Goal: Task Accomplishment & Management: Complete application form

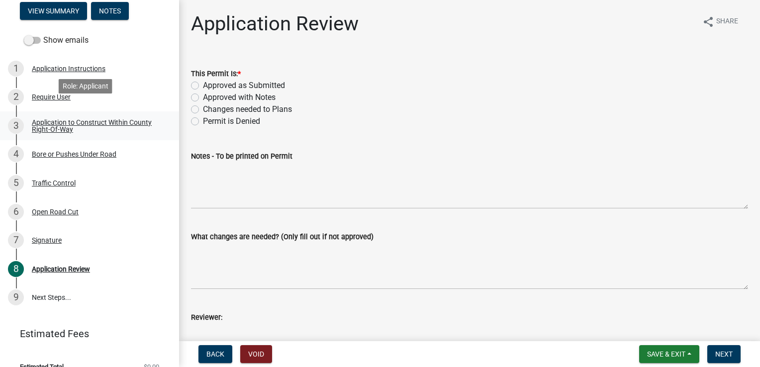
scroll to position [139, 0]
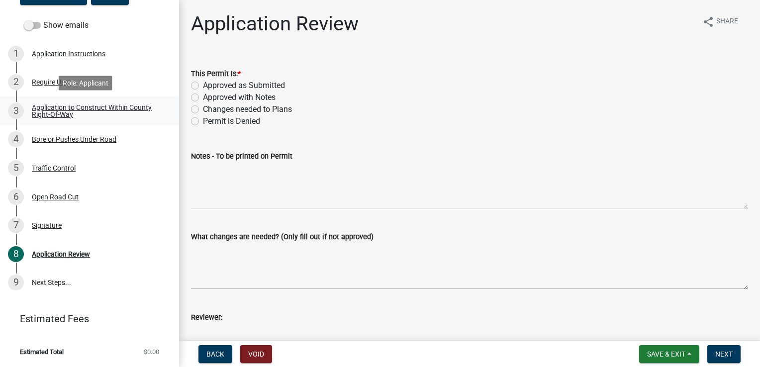
click at [60, 106] on div "Application to Construct Within County Right-Of-Way" at bounding box center [97, 111] width 131 height 14
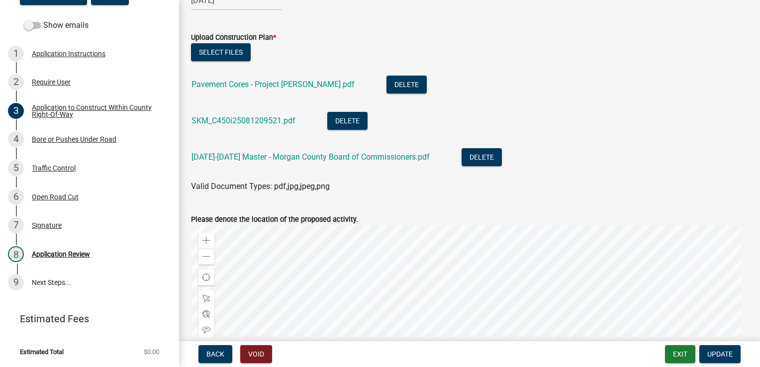
scroll to position [498, 0]
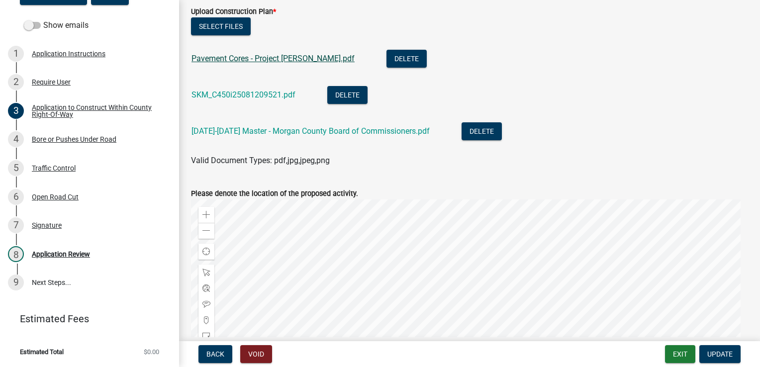
click at [233, 62] on link "Pavement Cores - Project [PERSON_NAME].pdf" at bounding box center [273, 58] width 163 height 9
click at [227, 93] on link "SKM_C450i25081209521.pdf" at bounding box center [244, 94] width 104 height 9
click at [268, 128] on link "[DATE]-[DATE] Master - Morgan County Board of Commissioners.pdf" at bounding box center [311, 130] width 238 height 9
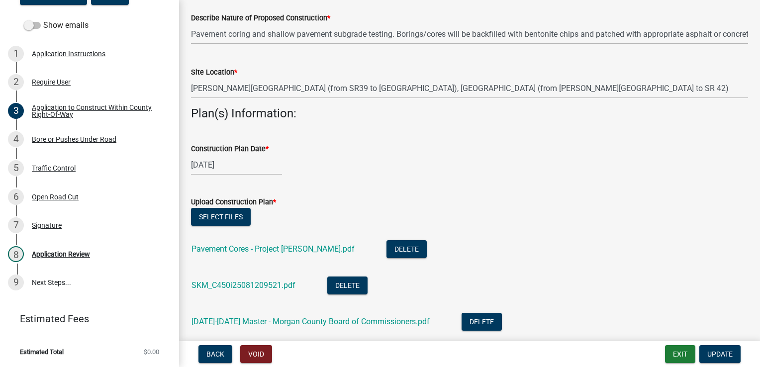
scroll to position [308, 0]
click at [90, 142] on div "Bore or Pushes Under Road" at bounding box center [74, 139] width 85 height 7
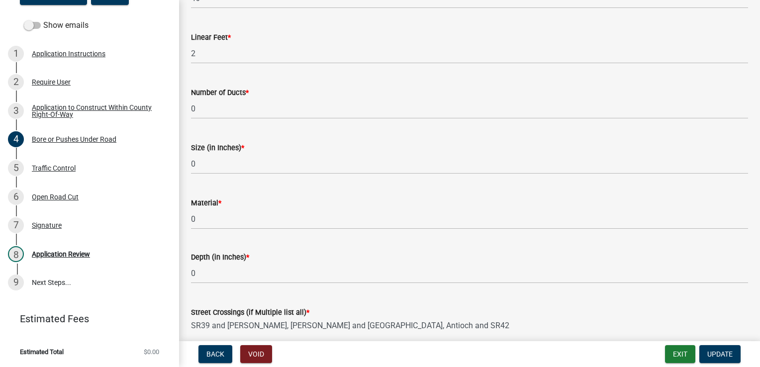
scroll to position [0, 0]
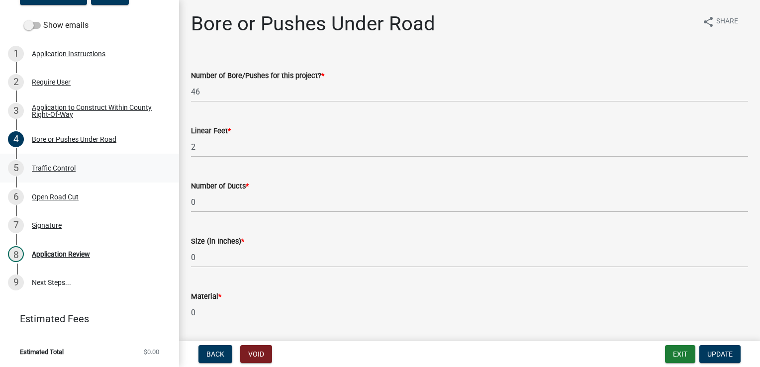
click at [59, 170] on div "Traffic Control" at bounding box center [54, 168] width 44 height 7
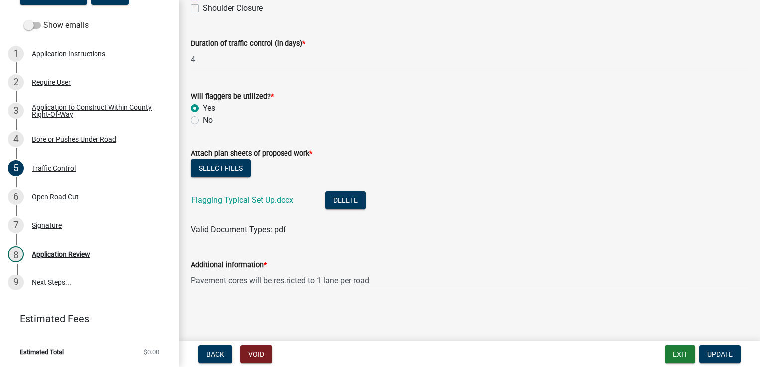
scroll to position [143, 0]
click at [239, 204] on link "Flagging Typical Set Up.docx" at bounding box center [243, 200] width 102 height 9
click at [59, 192] on div "6 Open Road Cut" at bounding box center [85, 197] width 155 height 16
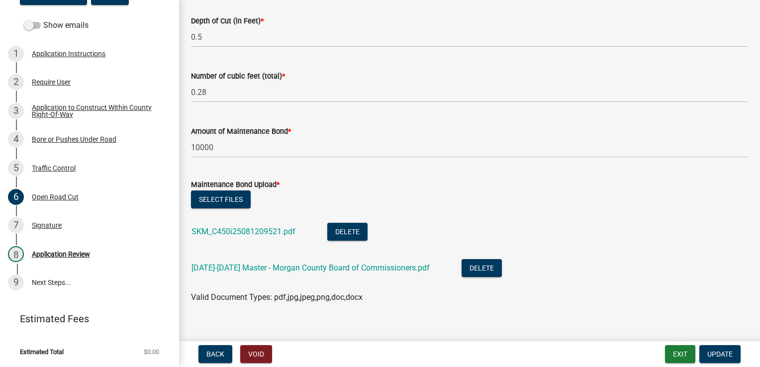
scroll to position [179, 0]
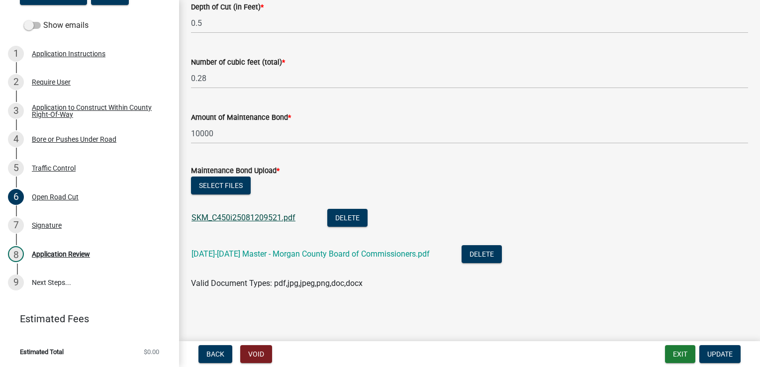
click at [259, 216] on link "SKM_C450i25081209521.pdf" at bounding box center [244, 217] width 104 height 9
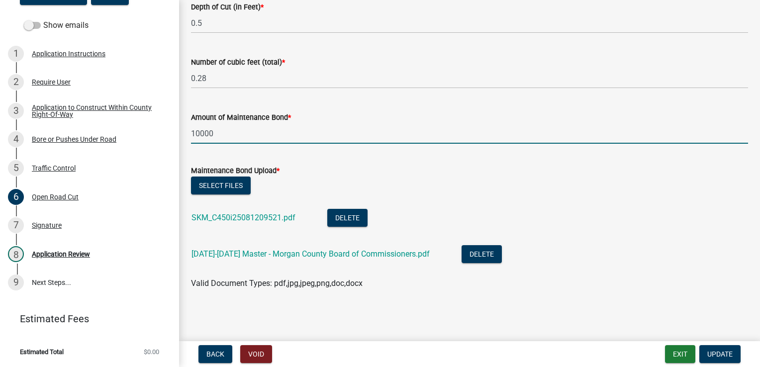
click at [198, 134] on input "10000" at bounding box center [469, 133] width 557 height 20
click at [233, 249] on link "[DATE]-[DATE] Master - Morgan County Board of Commissioners.pdf" at bounding box center [311, 253] width 238 height 9
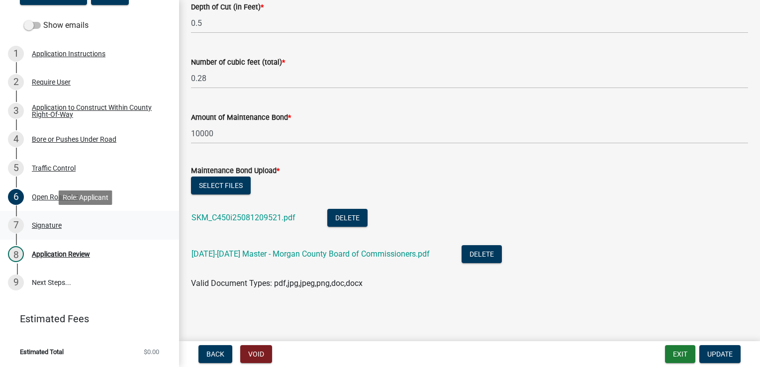
click at [54, 222] on div "Signature" at bounding box center [47, 225] width 30 height 7
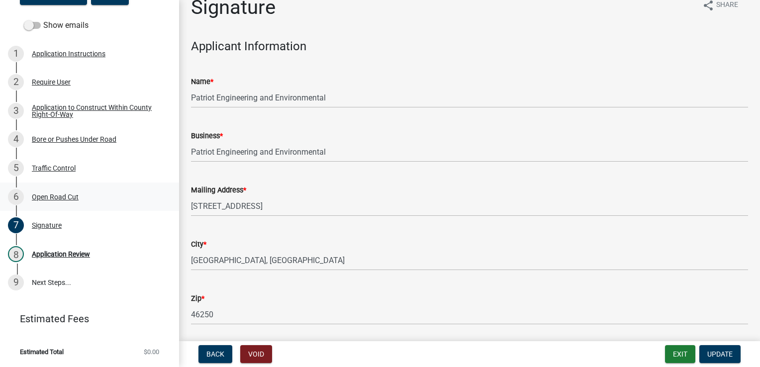
scroll to position [0, 0]
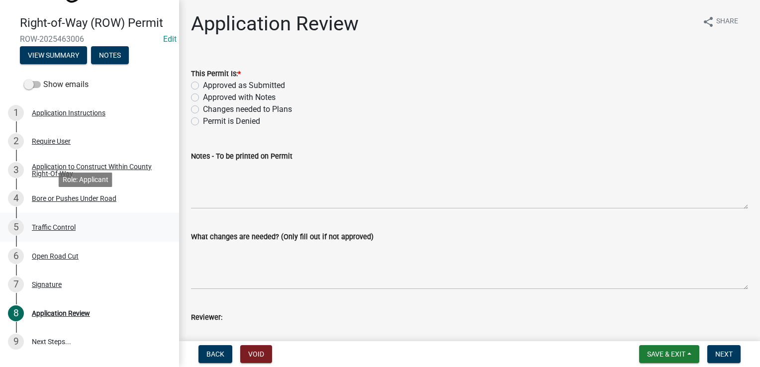
scroll to position [100, 0]
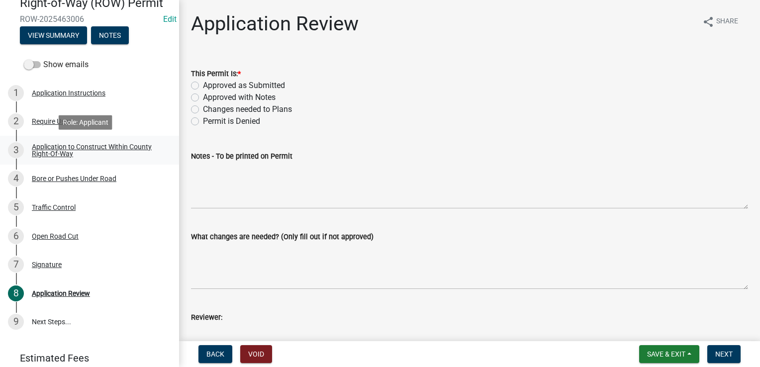
click at [67, 147] on div "Application to Construct Within County Right-Of-Way" at bounding box center [97, 150] width 131 height 14
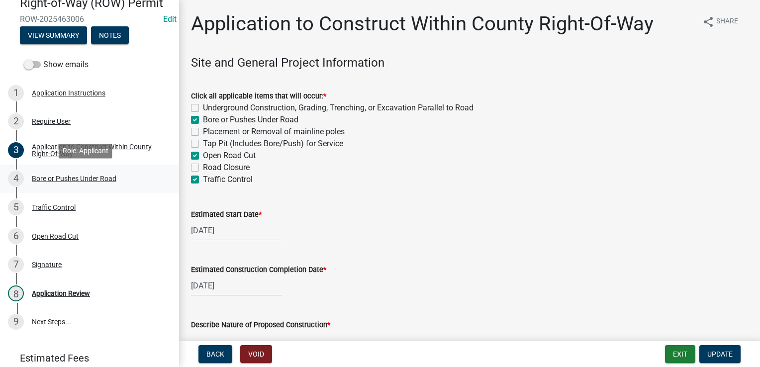
click at [68, 175] on div "Bore or Pushes Under Road" at bounding box center [74, 178] width 85 height 7
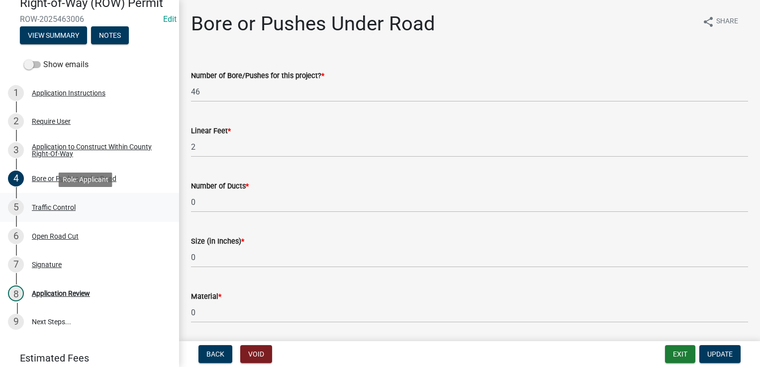
click at [56, 198] on link "5 Traffic Control" at bounding box center [89, 207] width 179 height 29
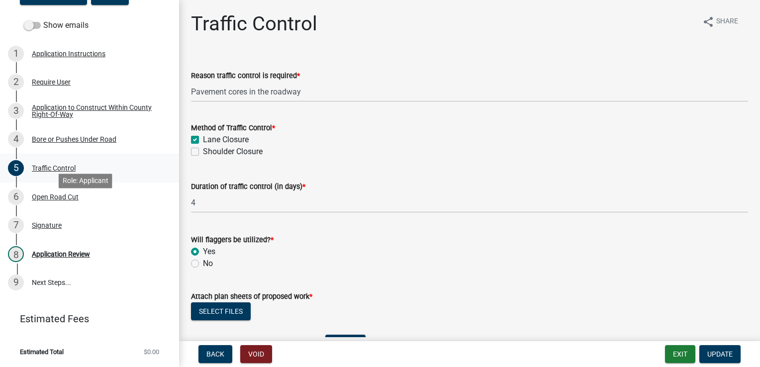
scroll to position [89, 0]
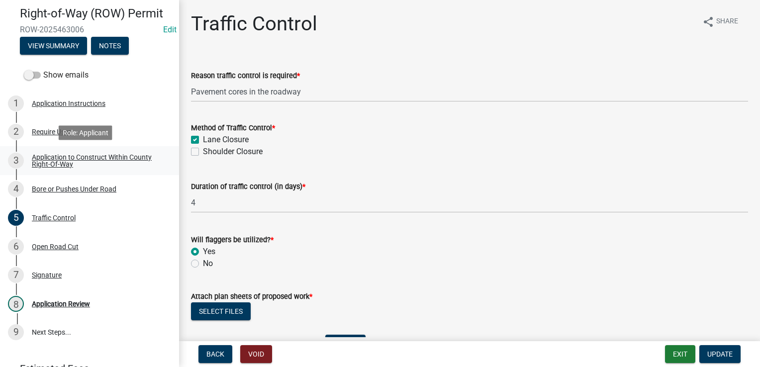
click at [52, 165] on div "Application to Construct Within County Right-Of-Way" at bounding box center [97, 161] width 131 height 14
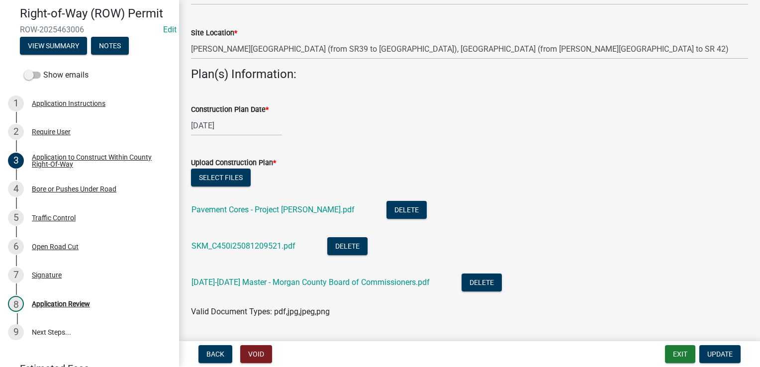
scroll to position [448, 0]
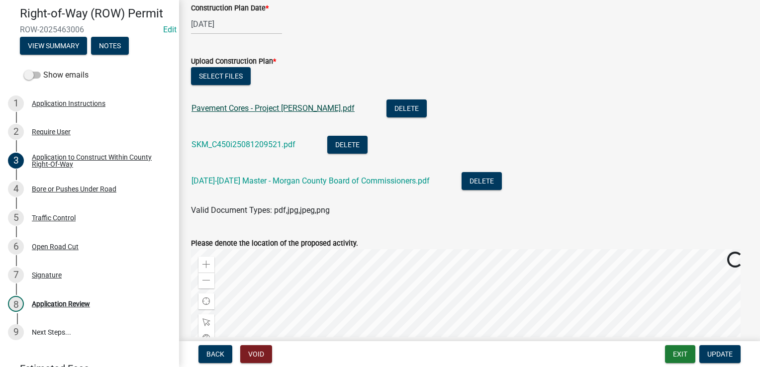
click at [227, 106] on link "Pavement Cores - Project [PERSON_NAME].pdf" at bounding box center [273, 107] width 163 height 9
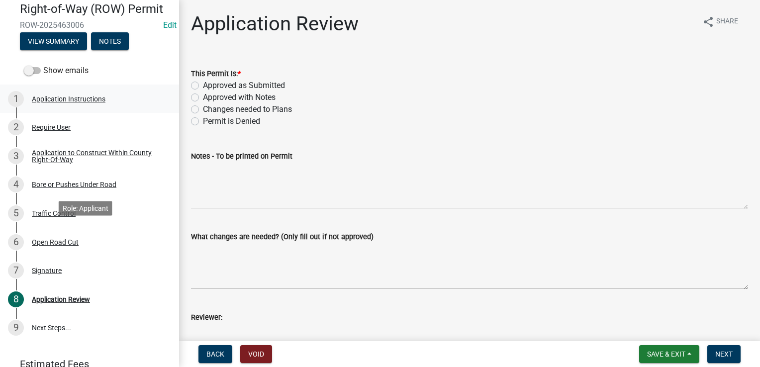
scroll to position [100, 0]
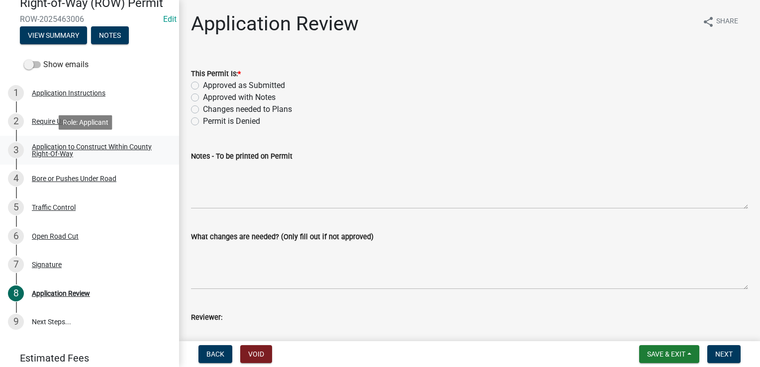
click at [47, 145] on div "Application to Construct Within County Right-Of-Way" at bounding box center [97, 150] width 131 height 14
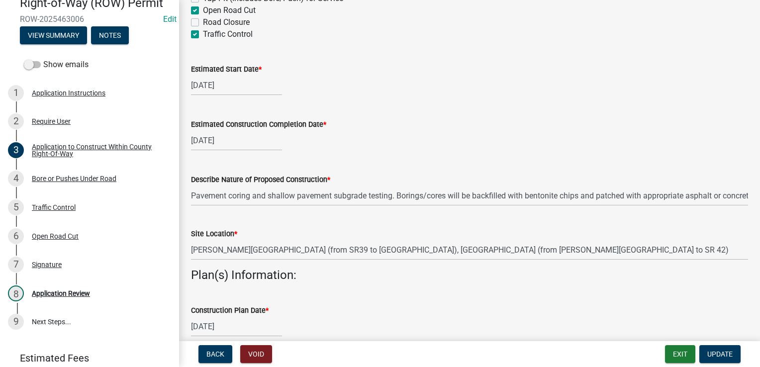
scroll to position [149, 0]
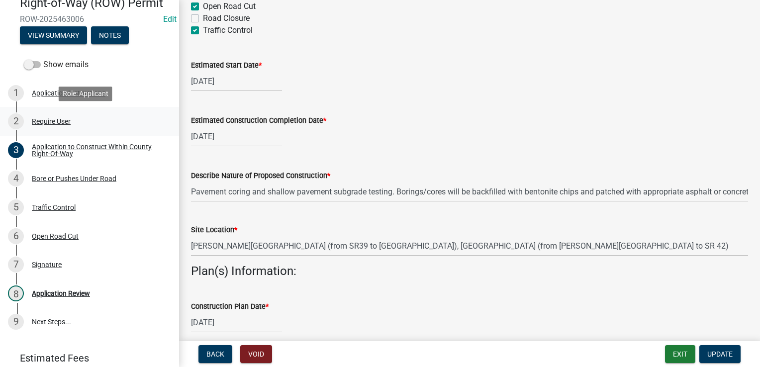
click at [55, 121] on div "Require User" at bounding box center [51, 121] width 39 height 7
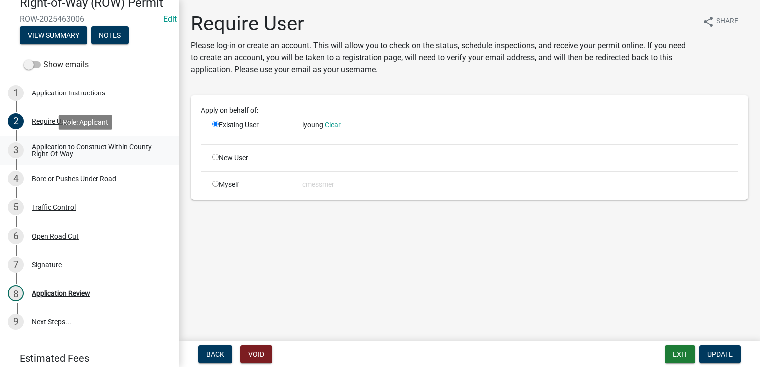
click at [54, 148] on div "Application to Construct Within County Right-Of-Way" at bounding box center [97, 150] width 131 height 14
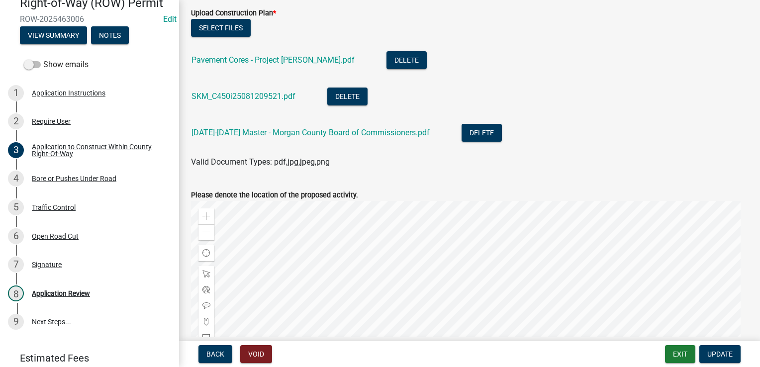
scroll to position [498, 0]
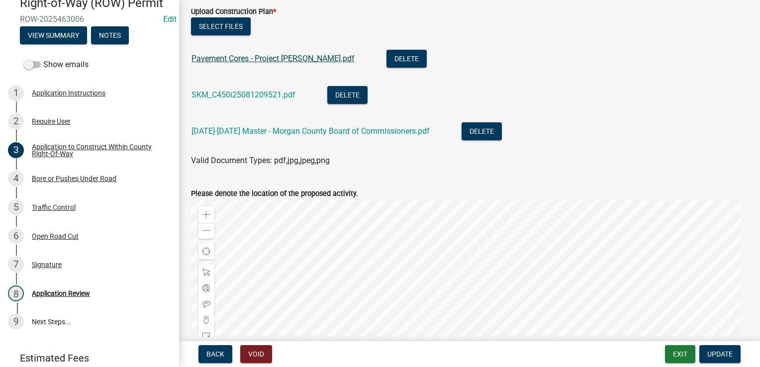
click at [254, 57] on link "Pavement Cores - Project [PERSON_NAME].pdf" at bounding box center [273, 58] width 163 height 9
click at [247, 103] on div "SKM_C450i25081209521.pdf" at bounding box center [252, 96] width 120 height 20
click at [249, 98] on link "SKM_C450i25081209521.pdf" at bounding box center [244, 94] width 104 height 9
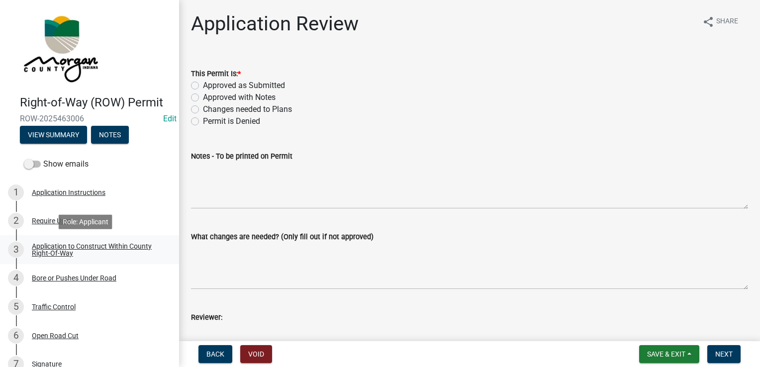
click at [66, 259] on link "3 Application to Construct Within County Right-Of-Way" at bounding box center [89, 249] width 179 height 29
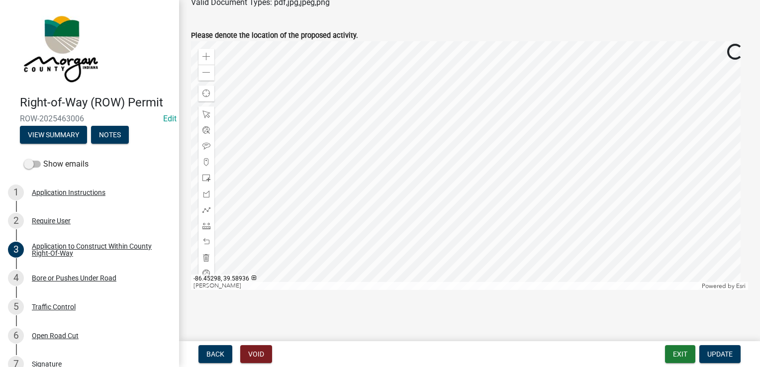
scroll to position [606, 0]
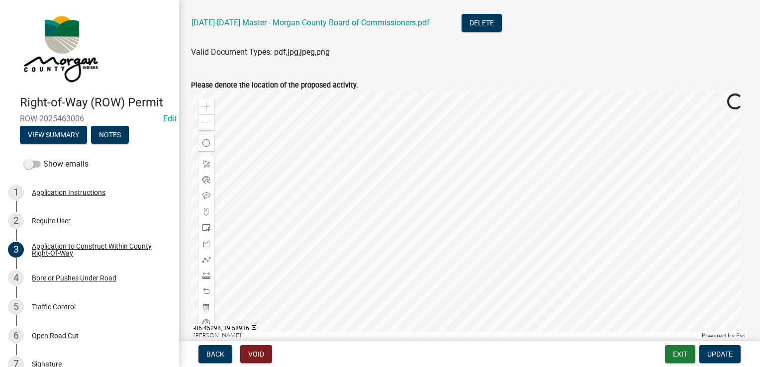
click at [536, 192] on div at bounding box center [469, 215] width 557 height 249
click at [525, 340] on div at bounding box center [469, 215] width 557 height 249
click at [522, 340] on div at bounding box center [469, 215] width 557 height 249
click at [509, 340] on div at bounding box center [469, 215] width 557 height 249
click at [676, 186] on div at bounding box center [469, 215] width 557 height 249
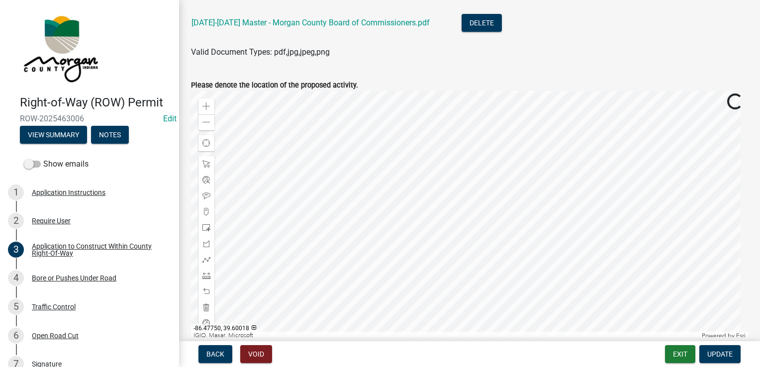
click at [441, 276] on div at bounding box center [469, 215] width 557 height 249
click at [307, 228] on div at bounding box center [469, 215] width 557 height 249
click at [374, 225] on div at bounding box center [469, 215] width 557 height 249
click at [295, 240] on div at bounding box center [469, 215] width 557 height 249
click at [337, 229] on div at bounding box center [469, 215] width 557 height 249
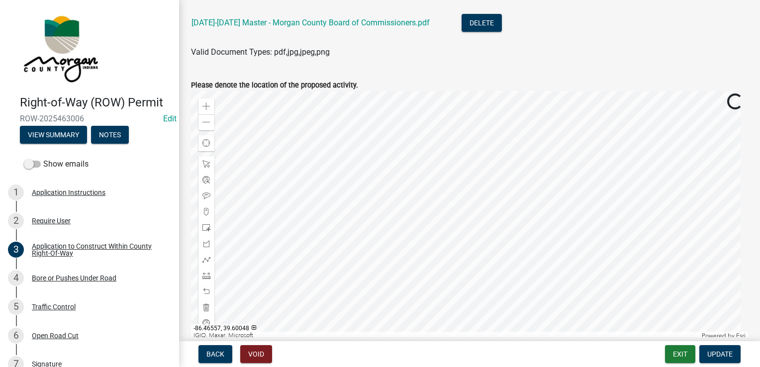
click at [232, 209] on div at bounding box center [469, 215] width 557 height 249
click at [252, 215] on div at bounding box center [469, 215] width 557 height 249
click at [225, 212] on div at bounding box center [469, 215] width 557 height 249
click at [225, 219] on div at bounding box center [469, 215] width 557 height 249
click at [209, 221] on div at bounding box center [469, 215] width 557 height 249
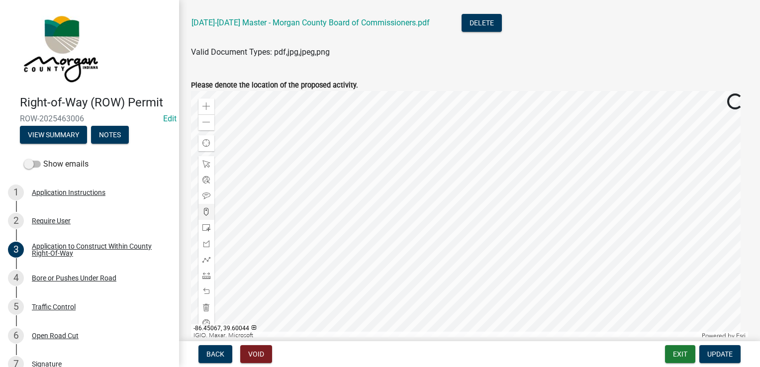
click at [369, 209] on div at bounding box center [469, 215] width 557 height 249
click at [404, 91] on div at bounding box center [469, 215] width 557 height 249
click at [405, 154] on div at bounding box center [469, 215] width 557 height 249
click at [497, 220] on div at bounding box center [469, 215] width 557 height 249
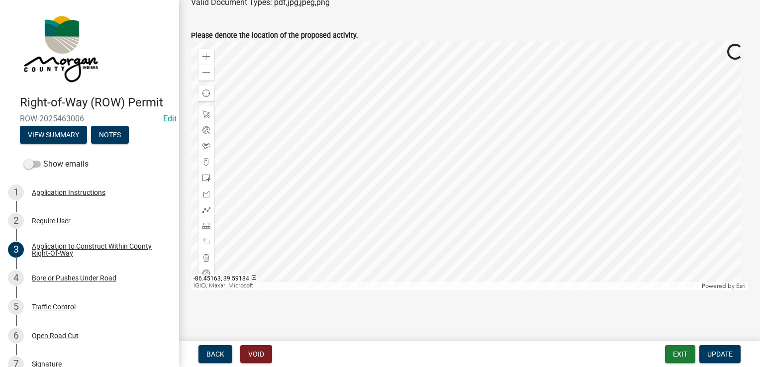
click at [348, 181] on div at bounding box center [469, 165] width 557 height 249
click at [563, 89] on div at bounding box center [469, 165] width 557 height 249
click at [476, 263] on div at bounding box center [469, 165] width 557 height 249
click at [527, 290] on div at bounding box center [469, 165] width 557 height 249
click at [703, 41] on div at bounding box center [469, 165] width 557 height 249
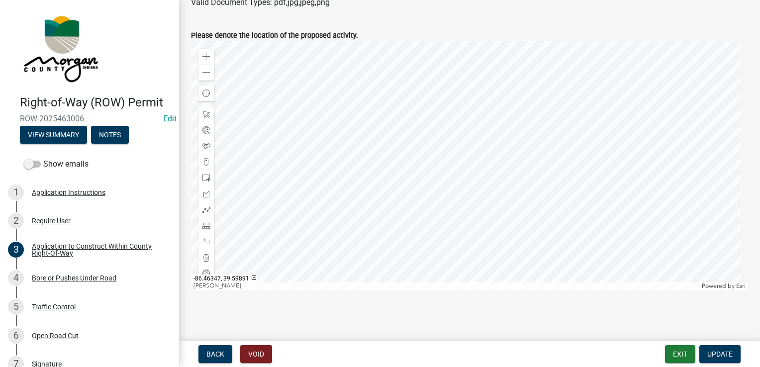
click at [399, 166] on div at bounding box center [469, 165] width 557 height 249
